Goal: Find specific page/section: Find specific page/section

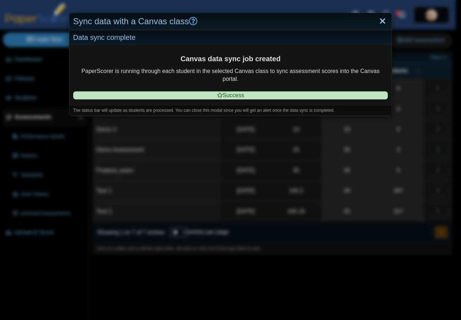
click at [379, 21] on link "Close" at bounding box center [382, 21] width 11 height 12
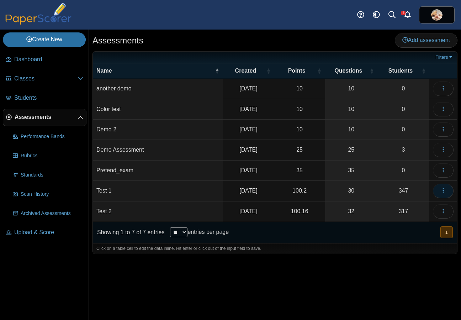
click at [441, 192] on icon "button" at bounding box center [443, 190] width 6 height 6
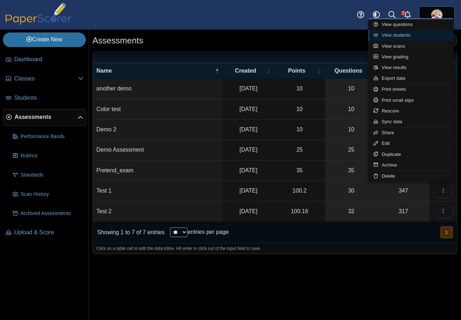
click at [400, 34] on link "View students" at bounding box center [410, 35] width 85 height 11
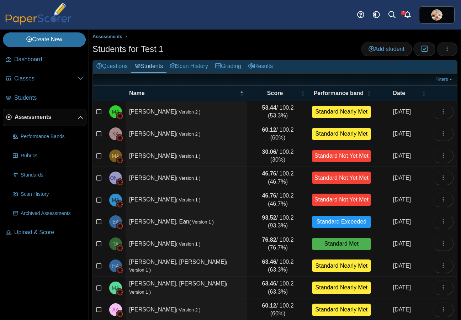
scroll to position [29, 0]
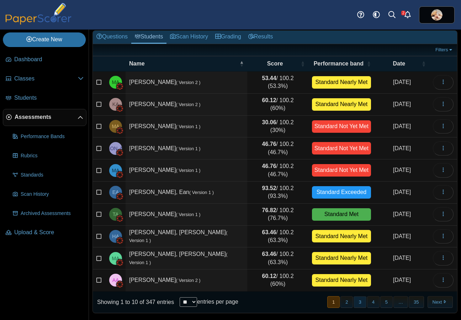
click at [354, 301] on button "3" at bounding box center [359, 302] width 12 height 12
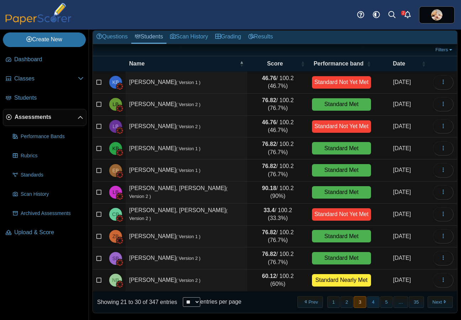
click at [367, 302] on button "4" at bounding box center [373, 302] width 12 height 12
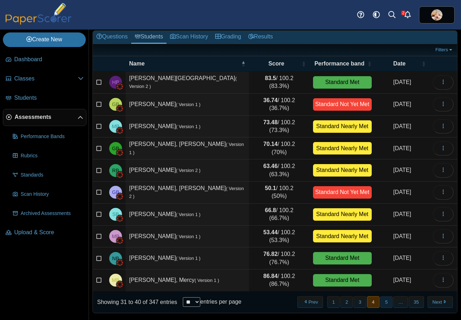
click at [381, 301] on button "5" at bounding box center [386, 302] width 12 height 12
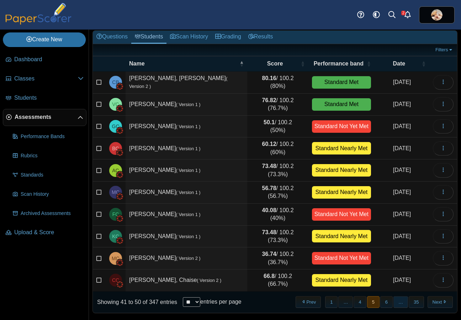
click at [397, 301] on span "…" at bounding box center [400, 302] width 15 height 12
click at [433, 301] on button "Next" at bounding box center [439, 302] width 25 height 12
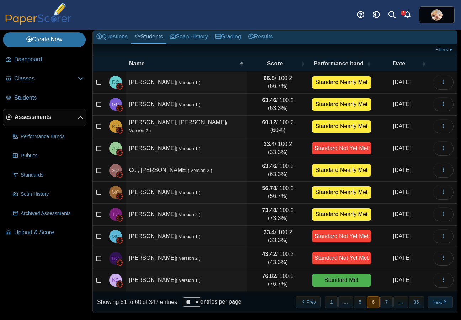
click at [434, 302] on button "Next" at bounding box center [439, 302] width 25 height 12
